Goal: Transaction & Acquisition: Obtain resource

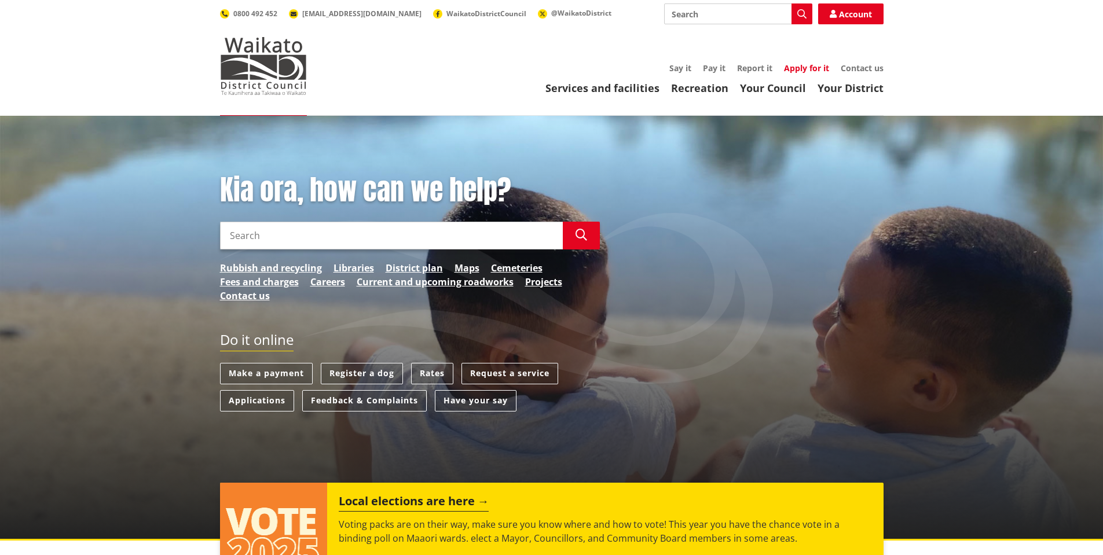
click at [812, 67] on link "Apply for it" at bounding box center [806, 68] width 45 height 11
click at [295, 232] on input "Search" at bounding box center [391, 236] width 343 height 28
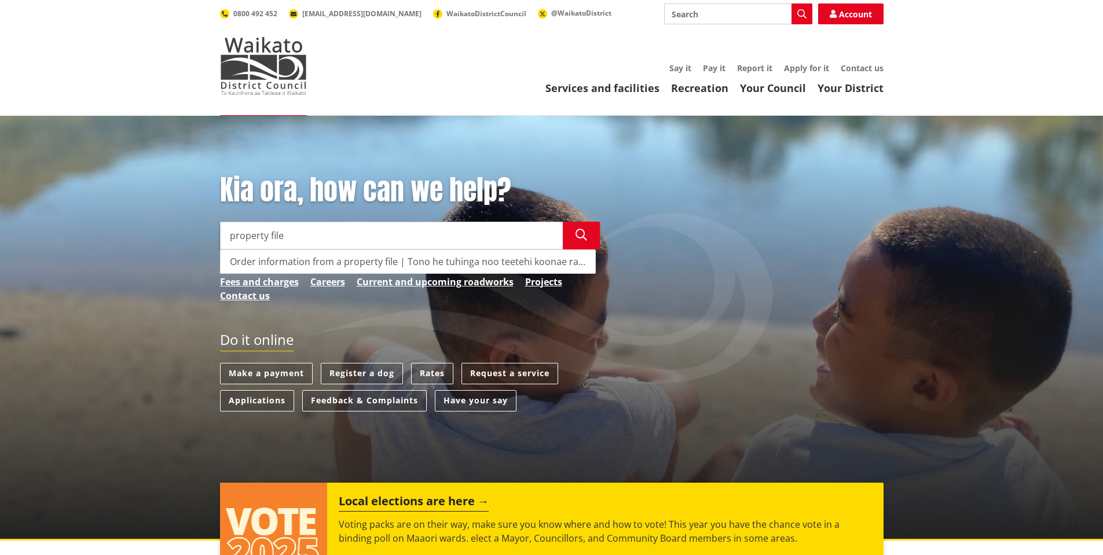
type input "property file"
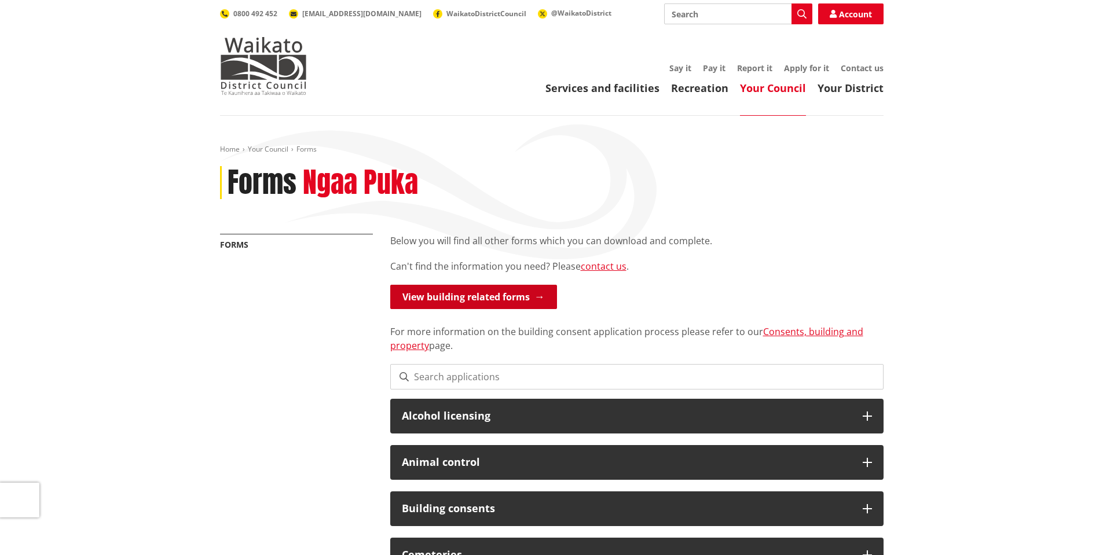
click at [463, 299] on link "View building related forms" at bounding box center [473, 297] width 167 height 24
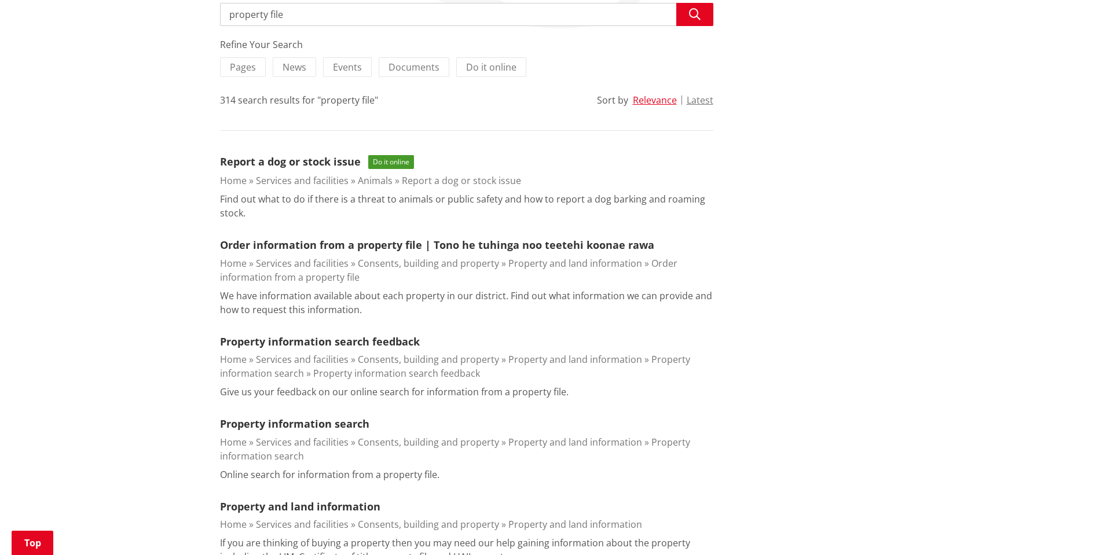
scroll to position [232, 0]
click at [306, 421] on link "Property information search" at bounding box center [294, 423] width 149 height 14
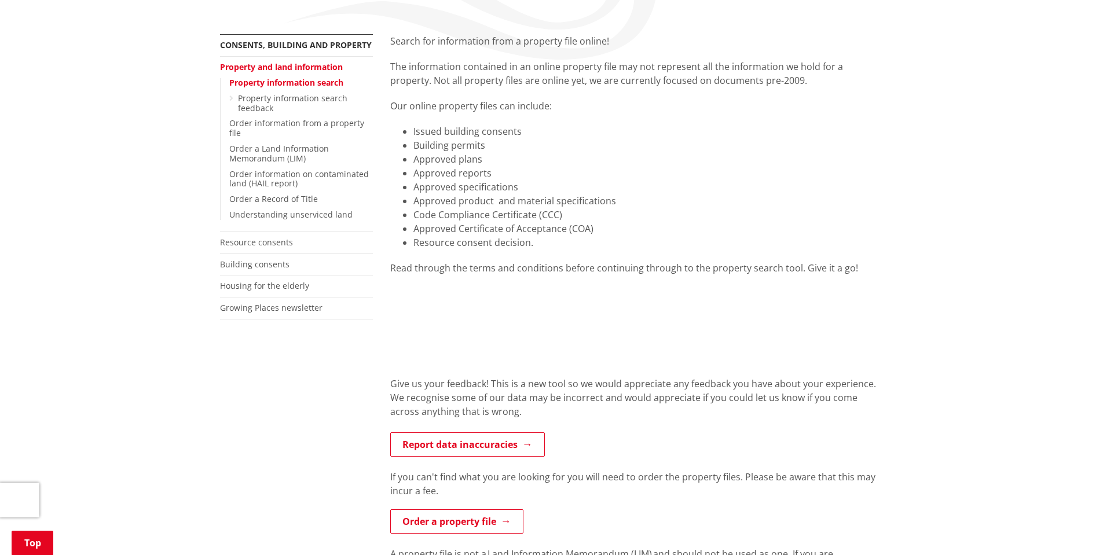
scroll to position [290, 0]
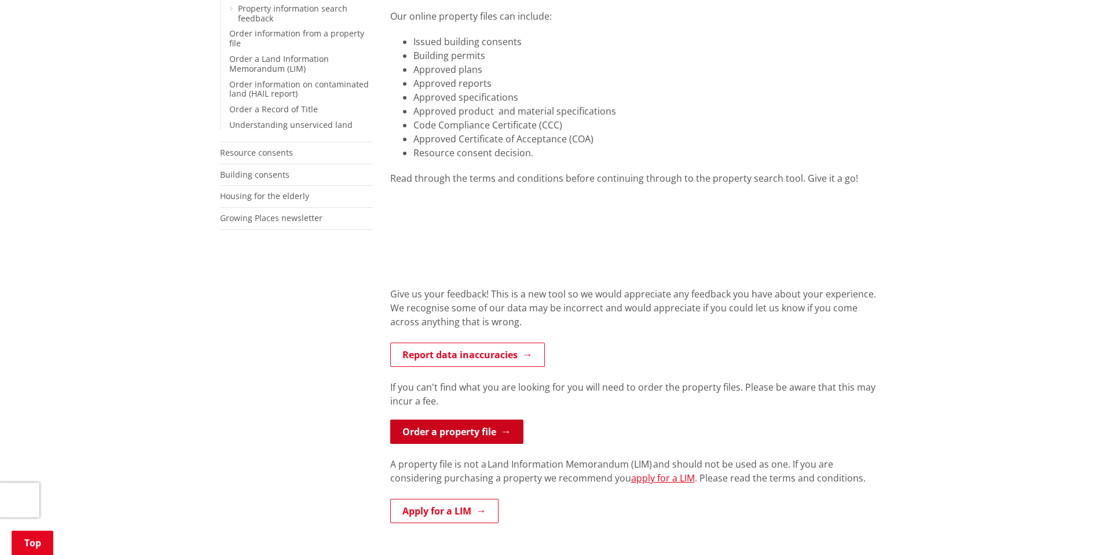
click at [442, 433] on link "Order a property file" at bounding box center [456, 432] width 133 height 24
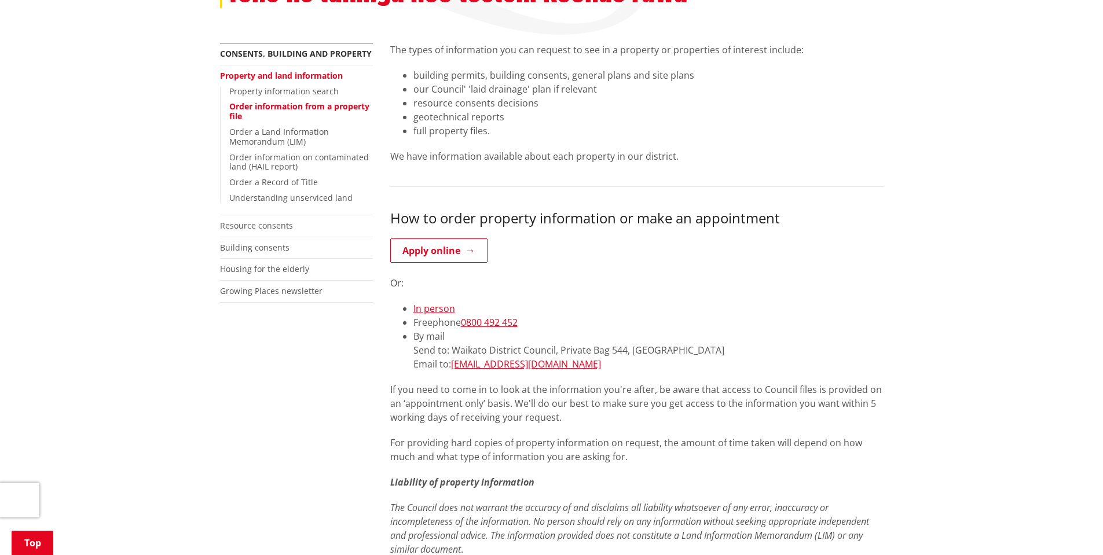
scroll to position [232, 0]
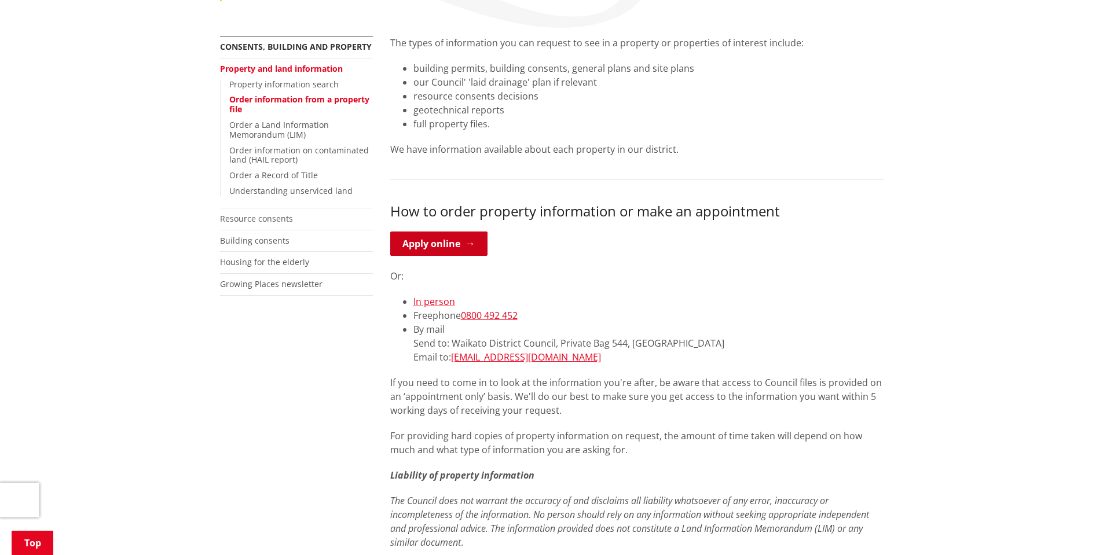
click at [432, 244] on link "Apply online" at bounding box center [438, 244] width 97 height 24
